Goal: Information Seeking & Learning: Check status

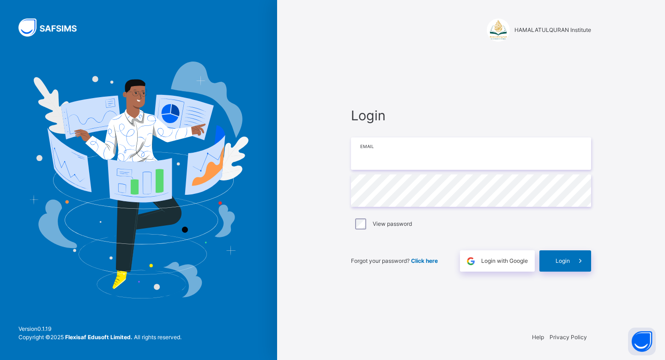
click at [398, 147] on input "email" at bounding box center [471, 153] width 240 height 32
type input "**********"
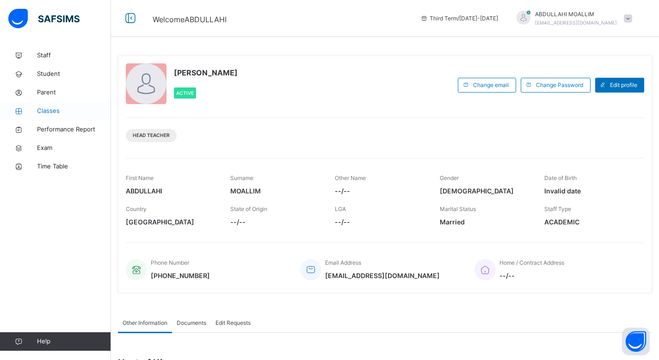
click at [51, 108] on span "Classes" at bounding box center [74, 110] width 74 height 9
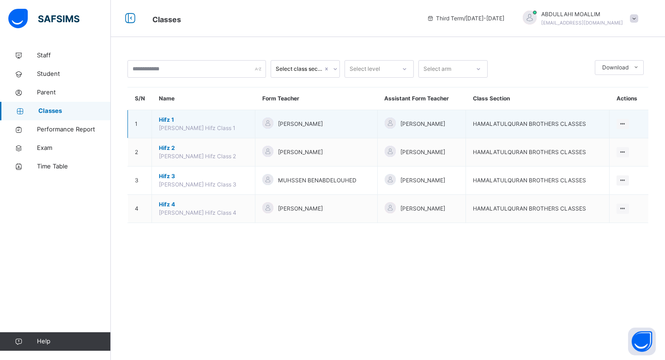
click at [278, 120] on span "[PERSON_NAME]" at bounding box center [300, 124] width 45 height 8
click at [202, 120] on span "Hifz 1" at bounding box center [203, 120] width 89 height 8
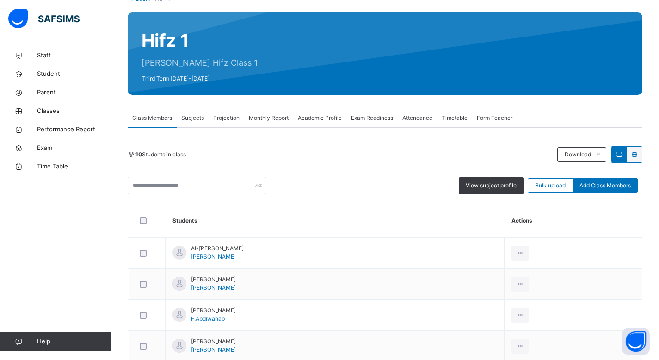
scroll to position [64, 0]
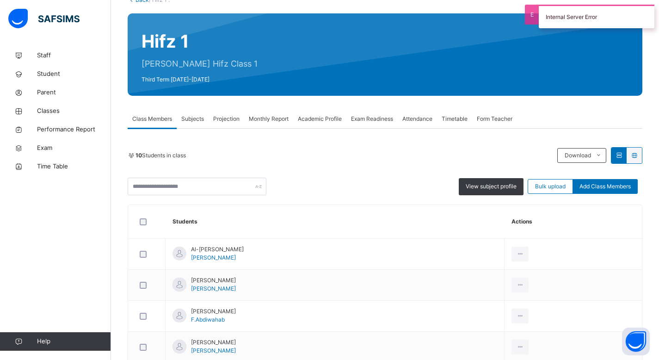
click at [413, 120] on span "Attendance" at bounding box center [417, 119] width 30 height 8
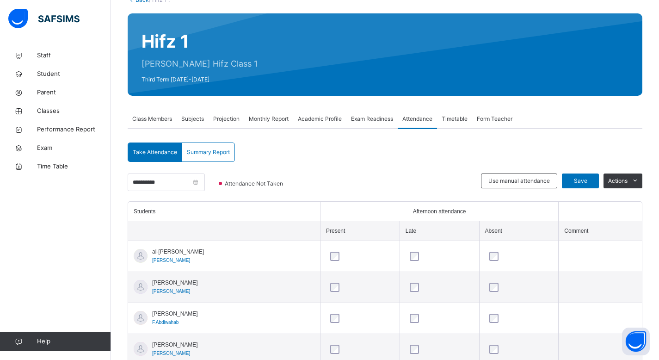
click at [226, 150] on span "Summary Report" at bounding box center [208, 152] width 43 height 8
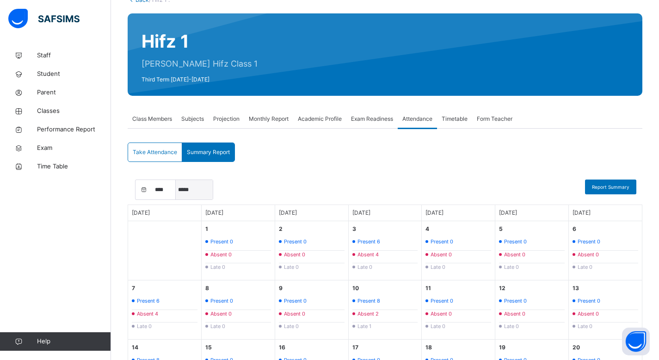
click at [189, 191] on select "***** ******* ******** ***** ***** *** **** **** ****** *********" at bounding box center [194, 189] width 37 height 19
select select "*"
click at [176, 180] on select "***** ******* ******** ***** ***** *** **** **** ****** *********" at bounding box center [194, 189] width 37 height 19
click at [300, 185] on div "**** **** **** ***** ******* ******** ***** ***** *** **** **** ****** ********…" at bounding box center [385, 191] width 514 height 25
click at [622, 188] on span "Report Summary" at bounding box center [610, 186] width 37 height 7
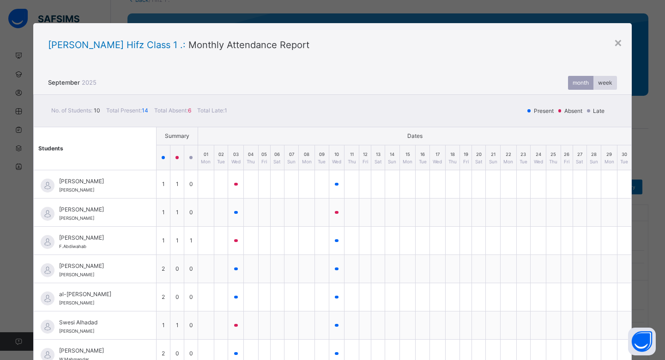
click at [577, 83] on div "month" at bounding box center [580, 83] width 25 height 14
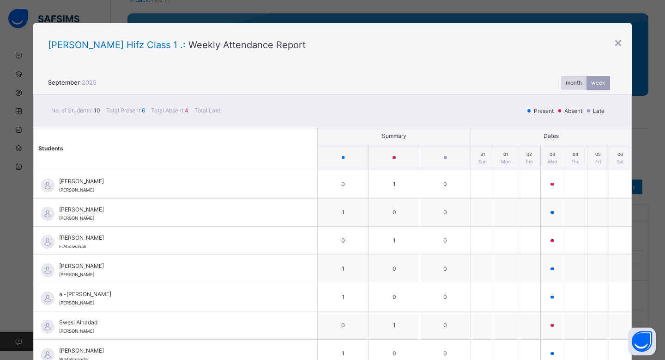
click at [561, 85] on div "month" at bounding box center [573, 83] width 25 height 14
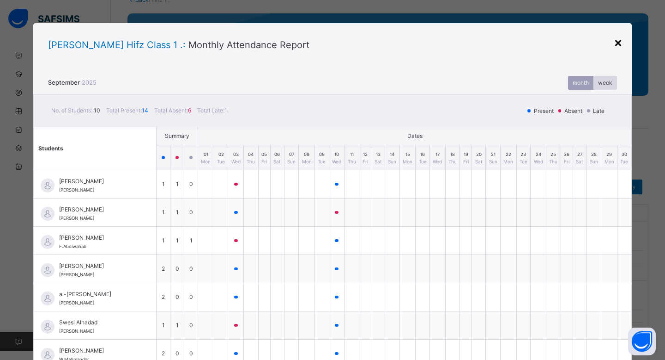
click at [614, 42] on div "×" at bounding box center [618, 41] width 9 height 19
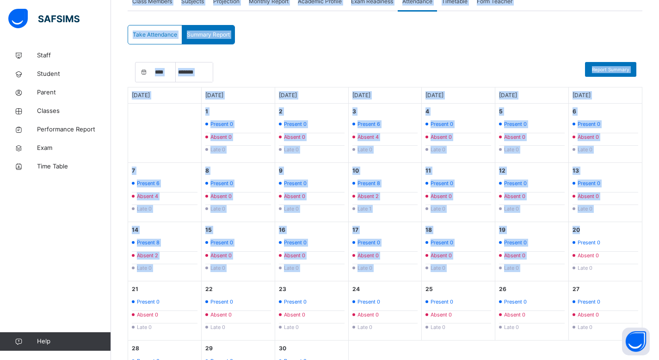
scroll to position [247, 0]
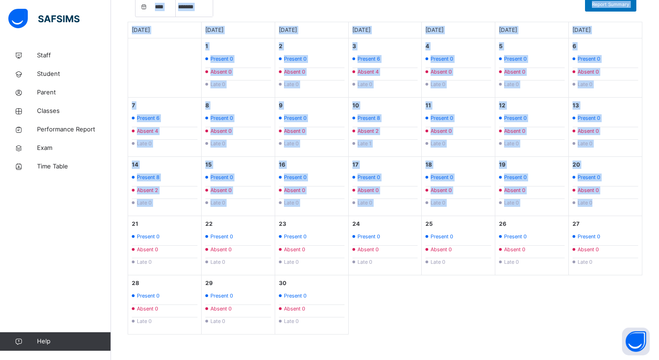
drag, startPoint x: 665, startPoint y: 81, endPoint x: 647, endPoint y: 210, distance: 130.1
click at [647, 211] on html "Class Arm Details Third Term / [DATE]-[DATE] [PERSON_NAME] [EMAIL_ADDRESS][DOMA…" at bounding box center [329, 56] width 659 height 606
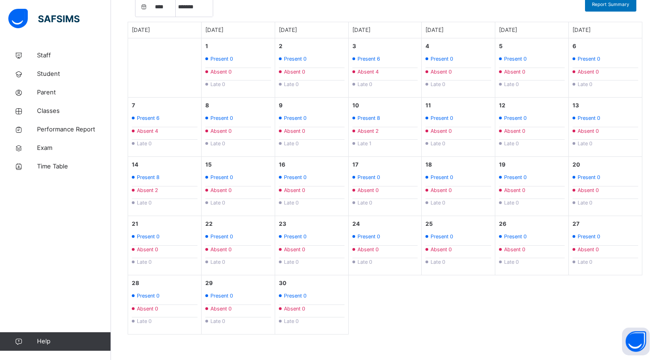
click at [483, 298] on div "[DATE] [DATE] [DATE] [DATE] [DATE] [DATE] [DATE] 1 [DATE] Present 0 Absent 0 La…" at bounding box center [385, 178] width 514 height 312
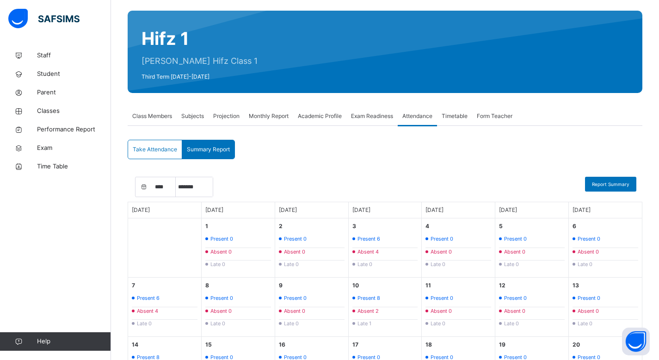
scroll to position [0, 0]
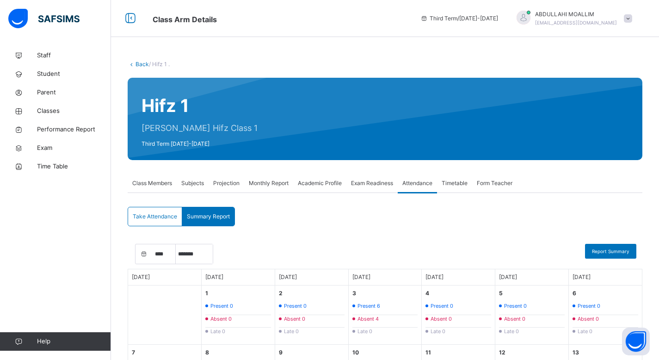
click at [229, 182] on span "Projection" at bounding box center [226, 183] width 26 height 8
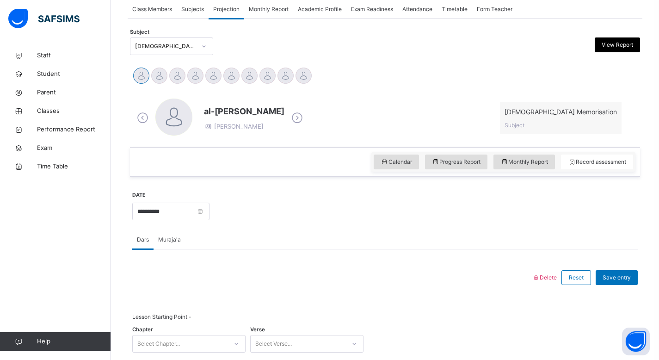
scroll to position [153, 0]
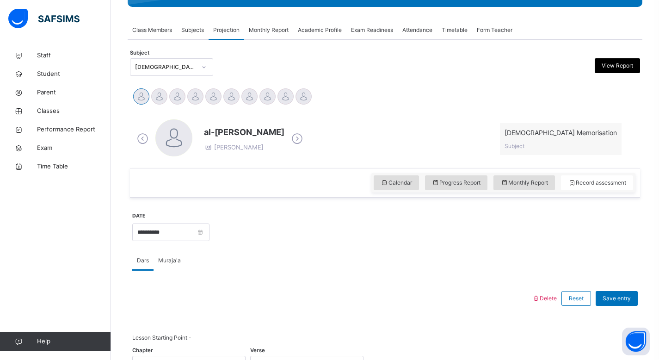
click at [165, 259] on span "Muraja'a" at bounding box center [169, 260] width 23 height 8
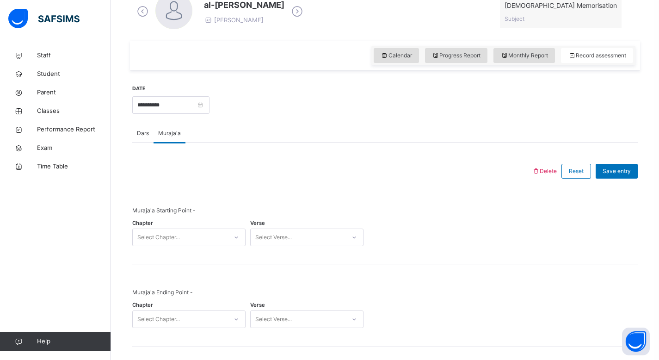
scroll to position [275, 0]
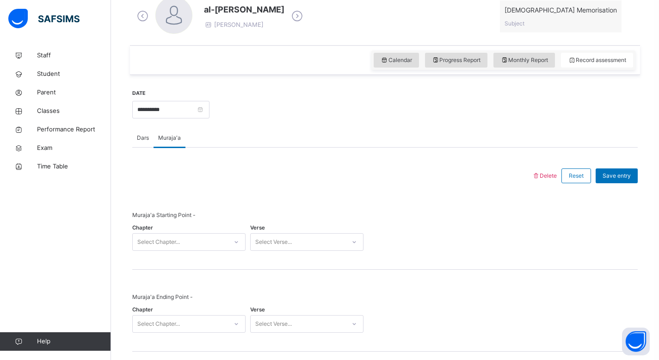
click at [139, 138] on span "Dars" at bounding box center [143, 138] width 12 height 8
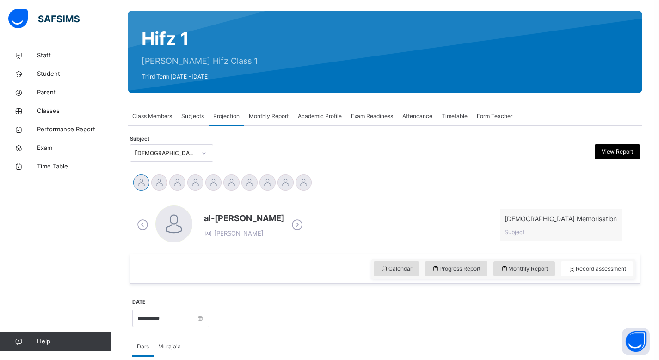
scroll to position [0, 0]
